Goal: Obtain resource: Download file/media

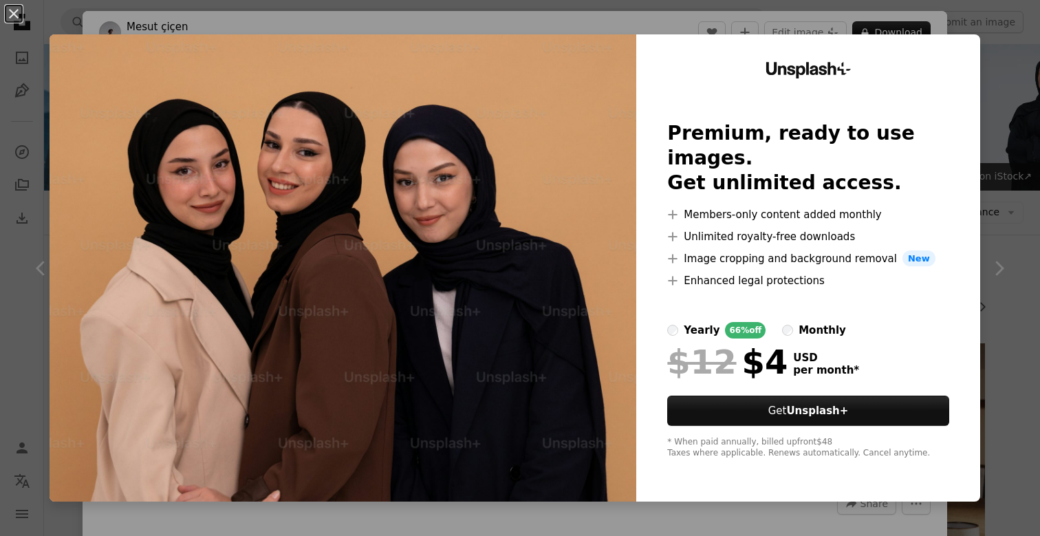
scroll to position [708, 0]
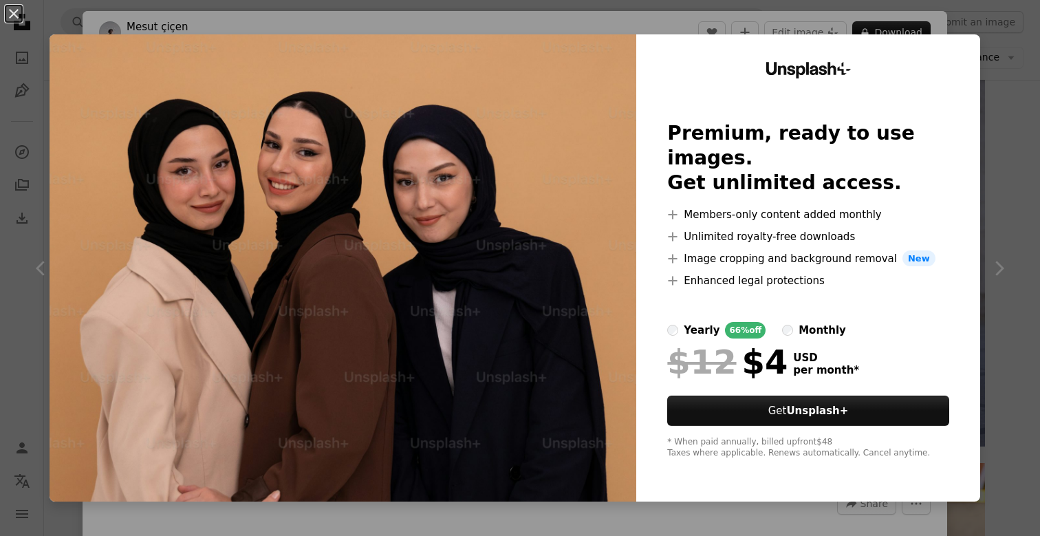
click at [1009, 61] on div "An X shape Unsplash+ Premium, ready to use images. Get unlimited access. A plus…" at bounding box center [520, 268] width 1040 height 536
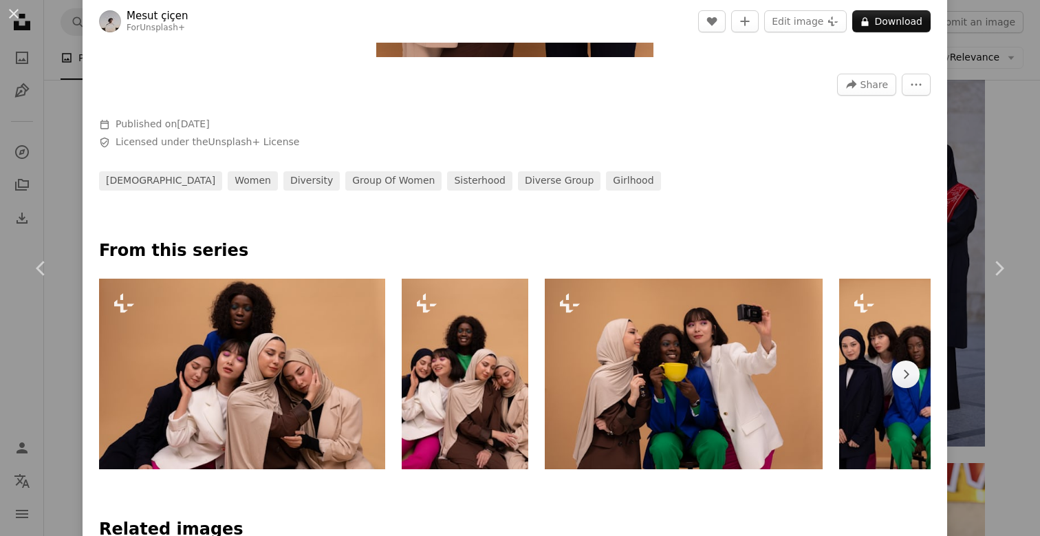
scroll to position [413, 0]
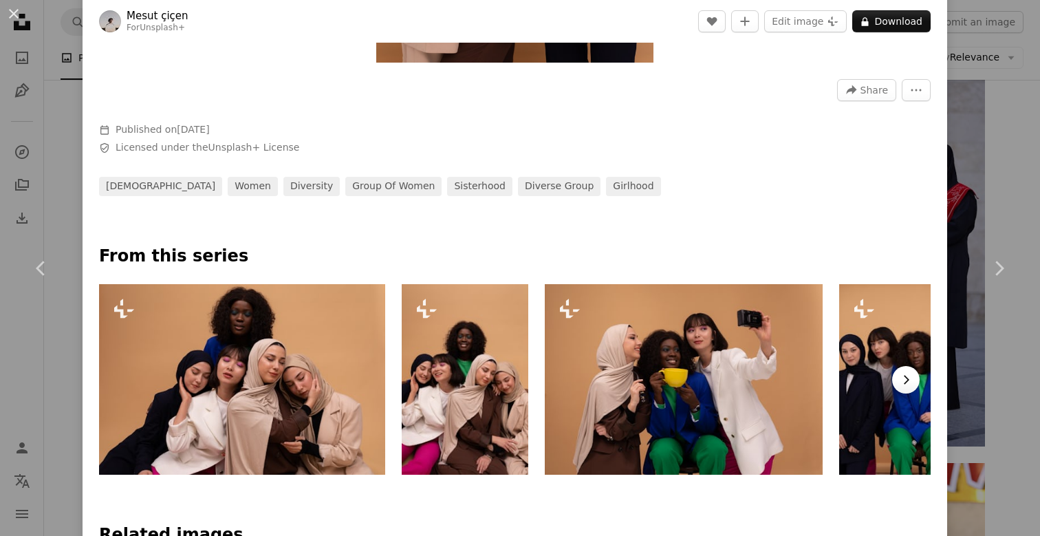
click at [906, 377] on button "Chevron right" at bounding box center [906, 380] width 28 height 28
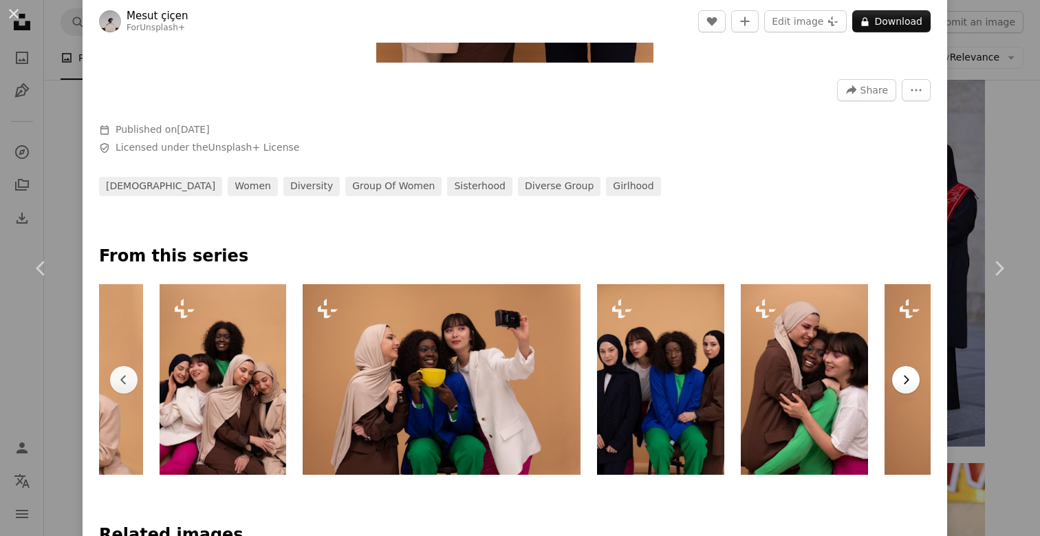
scroll to position [0, 302]
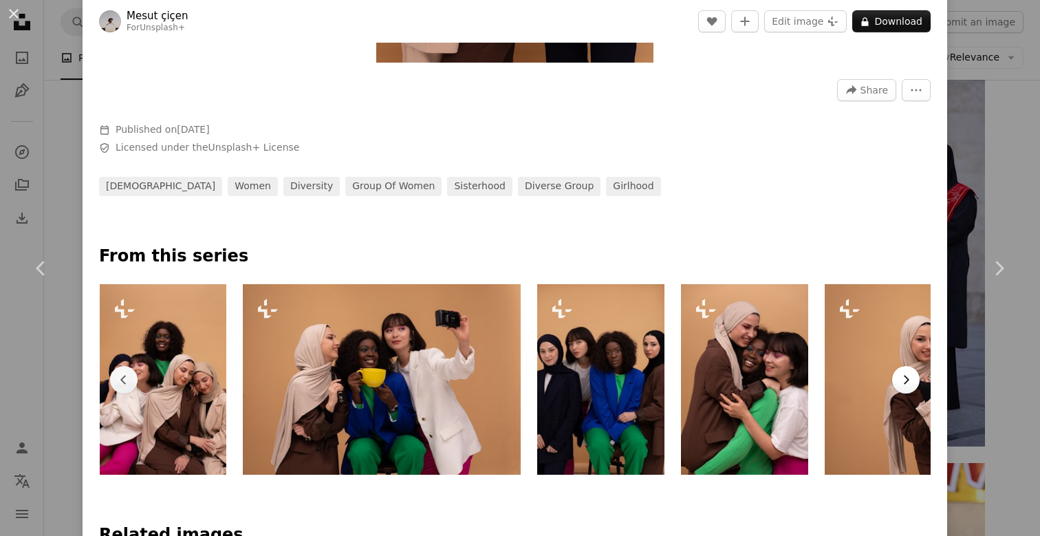
click at [905, 377] on button "Chevron right" at bounding box center [906, 380] width 28 height 28
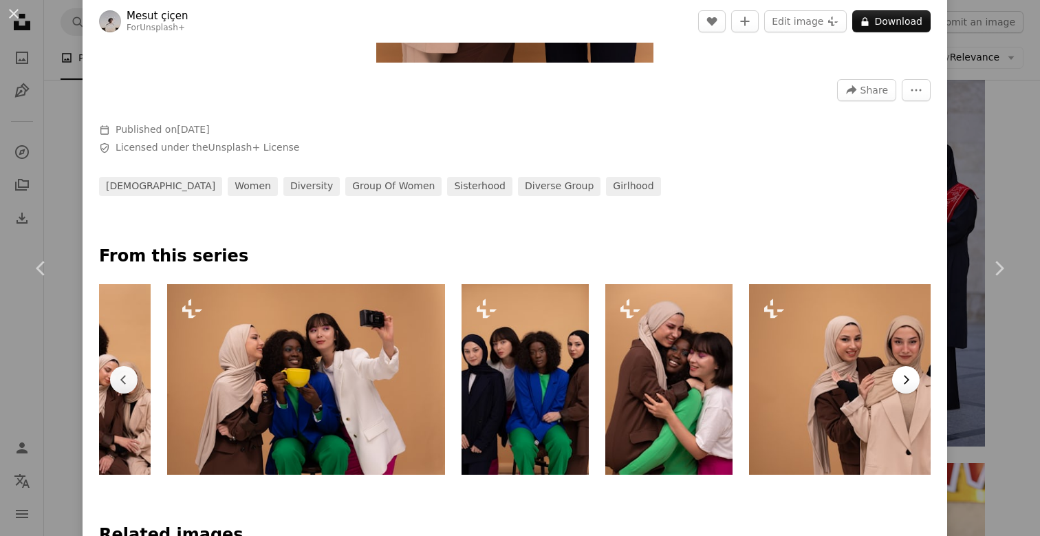
scroll to position [0, 446]
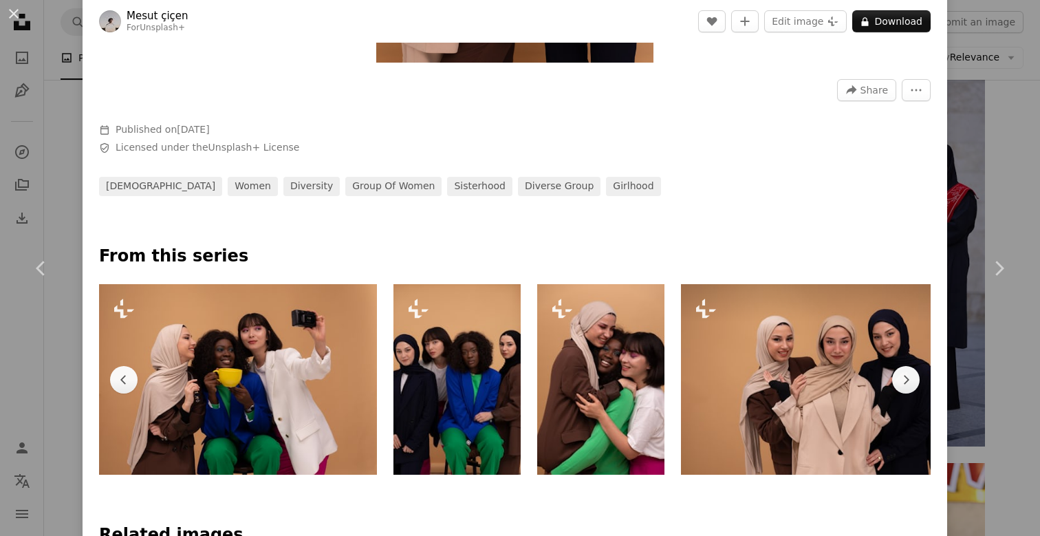
click at [854, 382] on img at bounding box center [824, 379] width 286 height 190
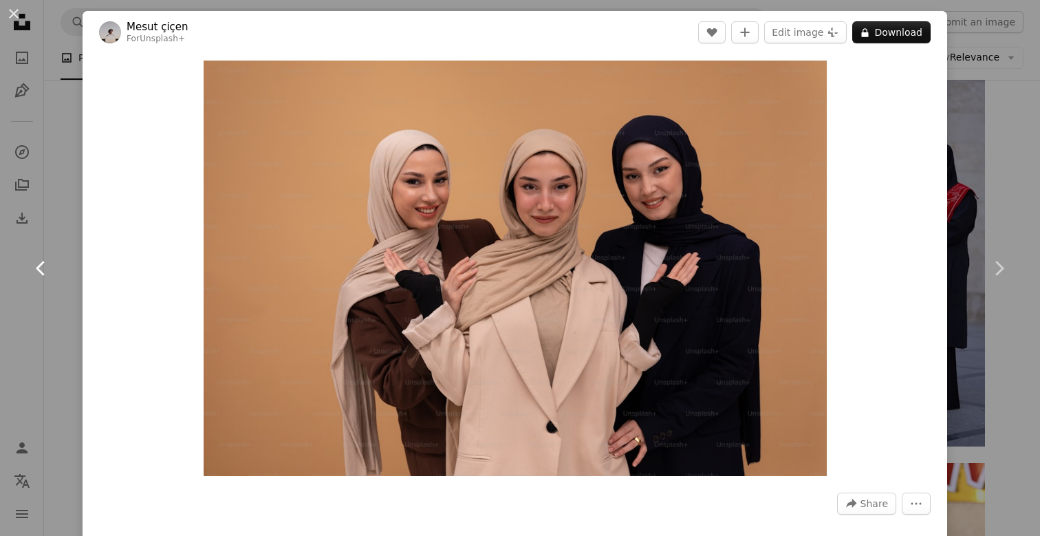
click at [63, 203] on link "Chevron left" at bounding box center [41, 268] width 83 height 132
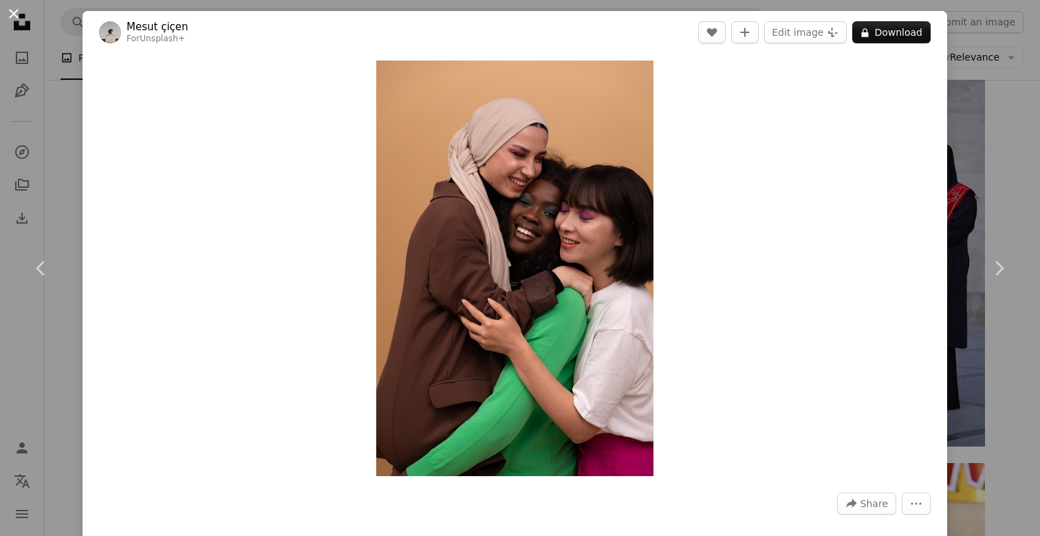
click at [10, 9] on button "An X shape" at bounding box center [14, 14] width 17 height 17
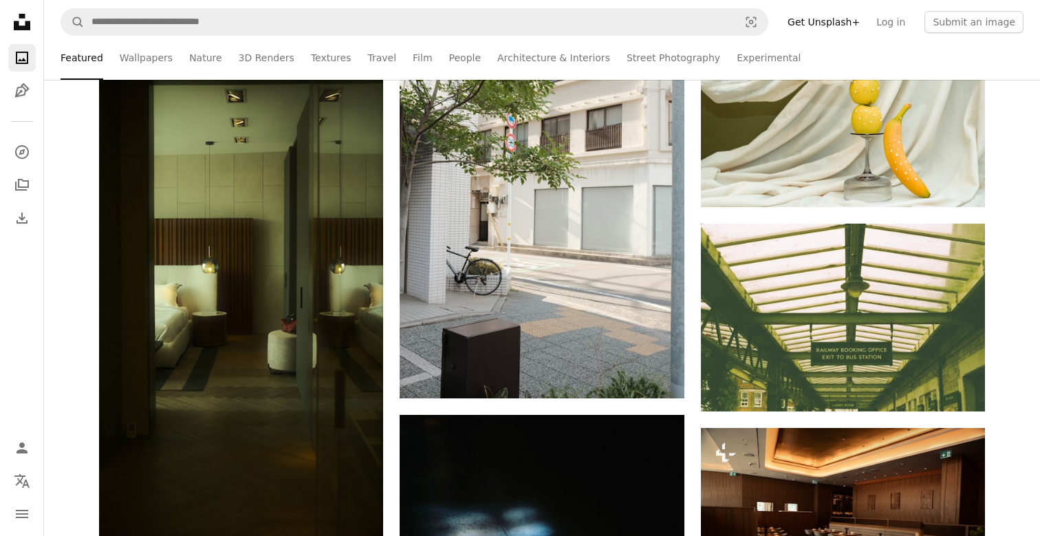
scroll to position [3839, 0]
